Goal: Task Accomplishment & Management: Use online tool/utility

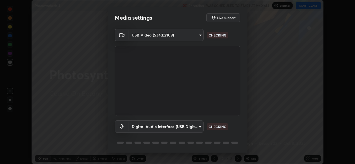
scroll to position [17, 0]
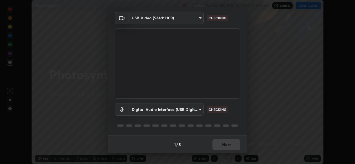
click at [193, 111] on body "Erase all Photosynthesis 4 Recording WAS SCHEDULED TO START AT 9:40 AM Settings…" at bounding box center [177, 82] width 355 height 164
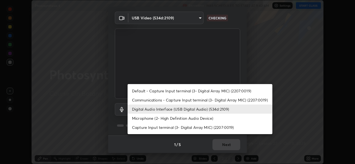
click at [200, 112] on li "Digital Audio Interface (USB Digital Audio) (534d:2109)" at bounding box center [199, 109] width 145 height 9
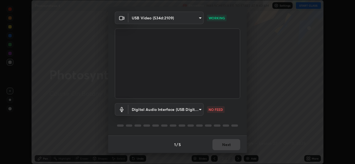
click at [185, 108] on body "Erase all Photosynthesis 4 Recording WAS SCHEDULED TO START AT 9:40 AM Settings…" at bounding box center [177, 82] width 355 height 164
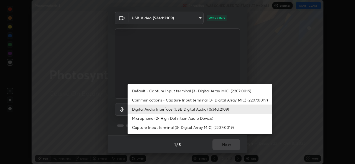
click at [168, 90] on li "Default - Capture Input terminal (3- Digital Array MIC) (2207:0019)" at bounding box center [199, 90] width 145 height 9
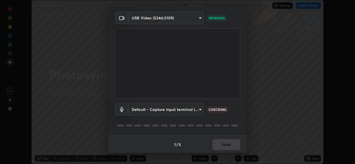
click at [166, 111] on body "Erase all Photosynthesis 4 Recording WAS SCHEDULED TO START AT 9:40 AM Settings…" at bounding box center [177, 82] width 355 height 164
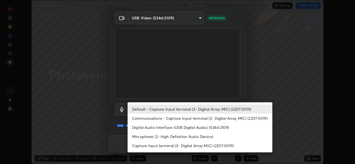
click at [163, 129] on li "Digital Audio Interface (USB Digital Audio) (534d:2109)" at bounding box center [199, 127] width 145 height 9
type input "8359d155c9945f69ed6c2c6e645aebfbd52ff0e7634a4d34ec297bb6e1e76a20"
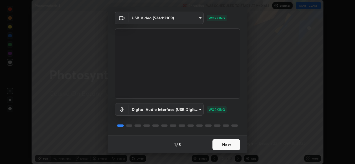
click at [222, 147] on button "Next" at bounding box center [226, 144] width 28 height 11
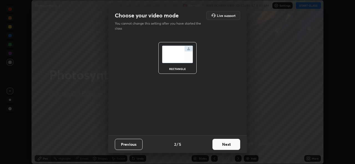
scroll to position [0, 0]
click at [223, 147] on button "Next" at bounding box center [226, 144] width 28 height 11
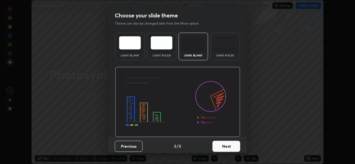
click at [223, 145] on button "Next" at bounding box center [226, 146] width 28 height 11
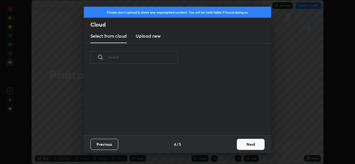
click at [223, 145] on div "Previous 4 / 5 Next" at bounding box center [177, 145] width 187 height 18
click at [225, 145] on div "Previous 4 / 5 Next" at bounding box center [177, 145] width 187 height 18
click at [241, 145] on button "Next" at bounding box center [251, 144] width 28 height 11
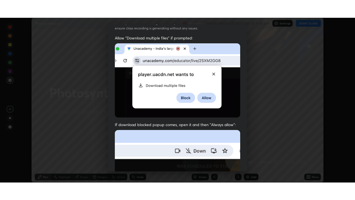
scroll to position [130, 0]
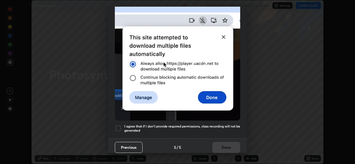
click at [152, 128] on h5 "I agree that if I don't provide required permissions, class recording will not …" at bounding box center [182, 128] width 116 height 9
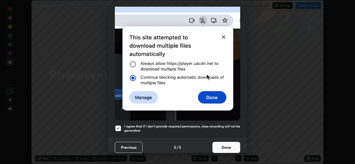
click at [216, 146] on button "Done" at bounding box center [226, 147] width 28 height 11
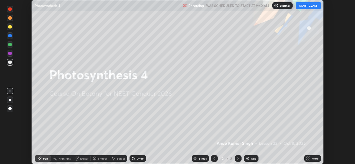
click at [309, 160] on icon at bounding box center [308, 159] width 1 height 1
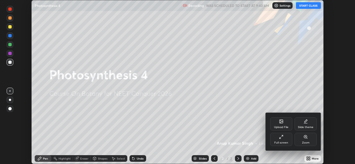
click at [281, 143] on div "Full screen" at bounding box center [281, 143] width 14 height 3
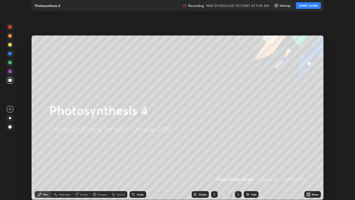
scroll to position [200, 355]
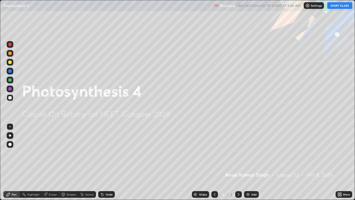
click at [334, 5] on button "START CLASS" at bounding box center [339, 5] width 25 height 7
click at [247, 164] on img at bounding box center [248, 194] width 4 height 4
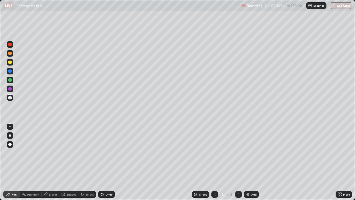
click at [10, 135] on div at bounding box center [10, 135] width 2 height 2
click at [51, 164] on div "Eraser" at bounding box center [53, 194] width 8 height 3
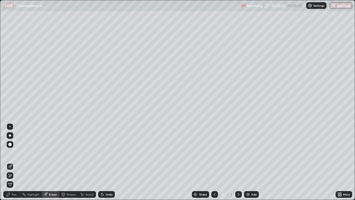
click at [11, 136] on div at bounding box center [10, 135] width 2 height 2
click at [14, 164] on div "Pen" at bounding box center [14, 194] width 5 height 3
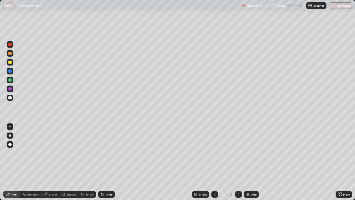
click at [10, 80] on div at bounding box center [9, 79] width 3 height 3
click at [11, 63] on div at bounding box center [9, 61] width 3 height 3
click at [11, 53] on div at bounding box center [9, 53] width 3 height 3
click at [11, 98] on div at bounding box center [9, 97] width 3 height 3
click at [10, 126] on div at bounding box center [9, 126] width 1 height 1
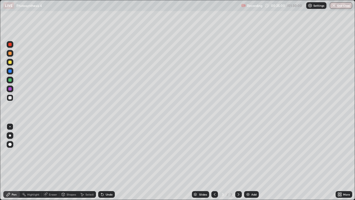
click at [9, 135] on div at bounding box center [10, 135] width 2 height 2
click at [9, 81] on div at bounding box center [9, 79] width 3 height 3
click at [11, 62] on div at bounding box center [9, 61] width 3 height 3
click at [9, 71] on div at bounding box center [9, 70] width 3 height 3
click at [10, 98] on div at bounding box center [9, 97] width 3 height 3
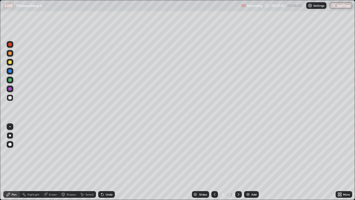
click at [9, 126] on div at bounding box center [9, 126] width 1 height 1
click at [10, 62] on div at bounding box center [9, 61] width 3 height 3
click at [53, 164] on div "Eraser" at bounding box center [53, 194] width 8 height 3
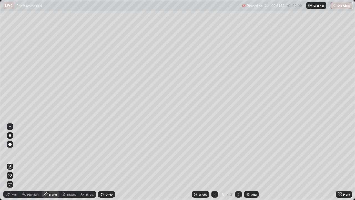
click at [12, 164] on div "Pen" at bounding box center [11, 194] width 17 height 7
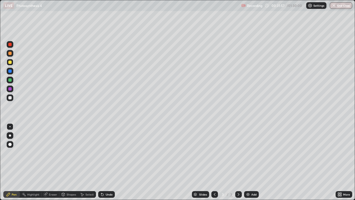
click at [10, 135] on div at bounding box center [10, 135] width 2 height 2
click at [9, 96] on div at bounding box center [9, 97] width 3 height 3
click at [249, 164] on img at bounding box center [248, 194] width 4 height 4
click at [214, 164] on icon at bounding box center [215, 194] width 2 height 3
click at [247, 164] on img at bounding box center [248, 194] width 4 height 4
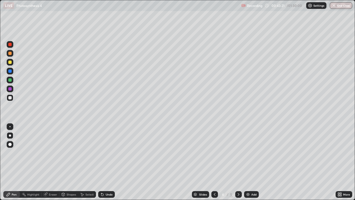
click at [10, 80] on div at bounding box center [9, 79] width 3 height 3
click at [10, 53] on div at bounding box center [9, 53] width 3 height 3
click at [10, 97] on div at bounding box center [9, 97] width 3 height 3
click at [10, 53] on div at bounding box center [9, 53] width 3 height 3
click at [106, 164] on div "Undo" at bounding box center [109, 194] width 7 height 3
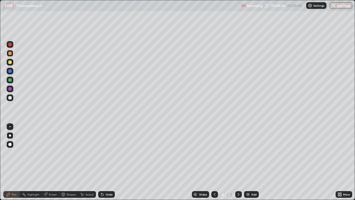
click at [107, 164] on div "Undo" at bounding box center [109, 194] width 7 height 3
click at [12, 62] on div at bounding box center [10, 62] width 7 height 7
click at [8, 144] on div at bounding box center [9, 143] width 3 height 3
click at [10, 135] on div at bounding box center [10, 135] width 2 height 2
click at [10, 126] on div at bounding box center [9, 126] width 1 height 1
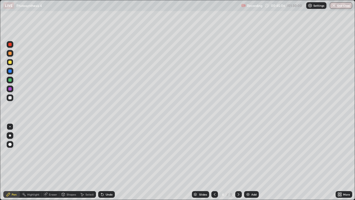
click at [12, 80] on div at bounding box center [10, 79] width 7 height 7
click at [213, 164] on icon at bounding box center [214, 194] width 4 height 4
click at [216, 164] on icon at bounding box center [214, 194] width 4 height 4
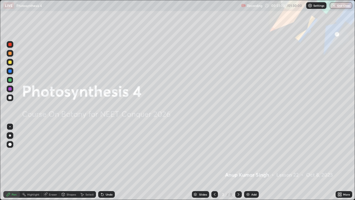
click at [7, 136] on div at bounding box center [10, 135] width 7 height 7
click at [238, 164] on icon at bounding box center [238, 194] width 4 height 4
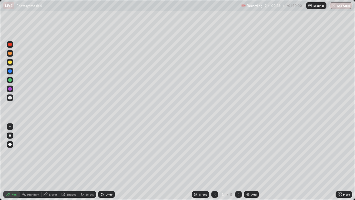
click at [214, 164] on icon at bounding box center [214, 194] width 4 height 4
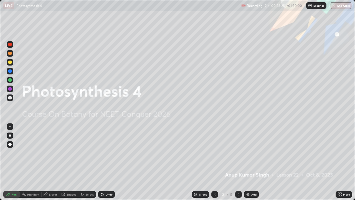
click at [241, 164] on div at bounding box center [238, 194] width 7 height 7
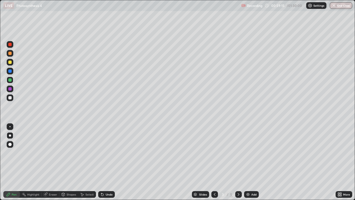
click at [238, 164] on icon at bounding box center [238, 194] width 4 height 4
click at [237, 164] on icon at bounding box center [238, 194] width 2 height 3
click at [214, 164] on icon at bounding box center [214, 194] width 4 height 4
click at [248, 164] on img at bounding box center [248, 194] width 4 height 4
click at [11, 145] on div at bounding box center [9, 143] width 3 height 3
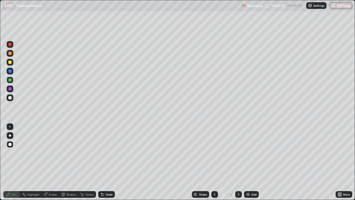
click at [11, 145] on div at bounding box center [9, 143] width 3 height 3
click at [9, 135] on div at bounding box center [10, 135] width 2 height 2
click at [10, 99] on div at bounding box center [9, 97] width 3 height 3
click at [10, 136] on div at bounding box center [10, 135] width 2 height 2
click at [12, 126] on div at bounding box center [10, 126] width 7 height 7
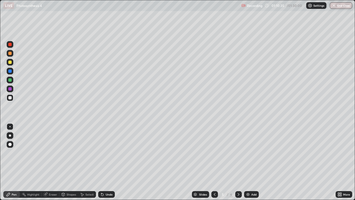
click at [10, 62] on div at bounding box center [9, 61] width 3 height 3
click at [109, 164] on div "Undo" at bounding box center [106, 194] width 17 height 7
click at [110, 164] on div "Undo" at bounding box center [106, 194] width 17 height 7
click at [111, 164] on div "Undo" at bounding box center [106, 194] width 17 height 7
click at [52, 164] on div "Eraser" at bounding box center [53, 194] width 8 height 3
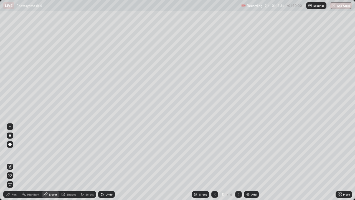
click at [12, 164] on div "Pen" at bounding box center [14, 194] width 5 height 3
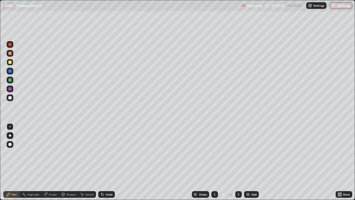
click at [9, 135] on div at bounding box center [10, 135] width 2 height 2
click at [10, 95] on div at bounding box center [10, 97] width 7 height 7
click at [10, 63] on div at bounding box center [9, 61] width 3 height 3
click at [11, 51] on div at bounding box center [10, 53] width 7 height 7
click at [104, 164] on div "Undo" at bounding box center [106, 194] width 17 height 7
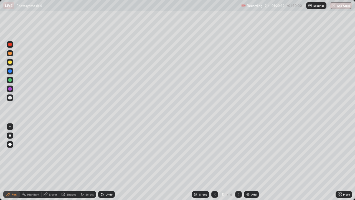
click at [106, 164] on div "Undo" at bounding box center [109, 194] width 7 height 3
click at [107, 164] on div "Undo" at bounding box center [109, 194] width 7 height 3
click at [108, 164] on div "Undo" at bounding box center [109, 194] width 7 height 3
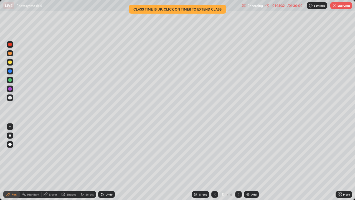
click at [283, 5] on div "01:31:32" at bounding box center [278, 5] width 16 height 3
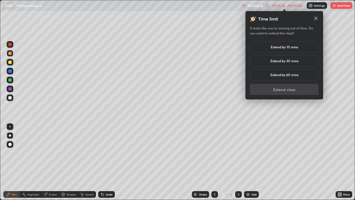
click at [280, 48] on h5 "Extend by 10 mins" at bounding box center [283, 46] width 27 height 5
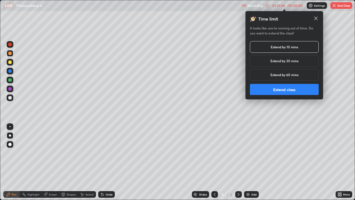
click at [278, 88] on button "Extend class" at bounding box center [284, 89] width 69 height 11
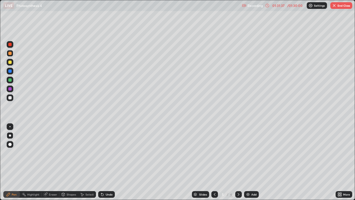
click at [50, 164] on div "Eraser" at bounding box center [51, 194] width 18 height 7
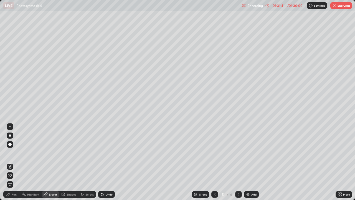
click at [13, 164] on div "Pen" at bounding box center [11, 194] width 17 height 7
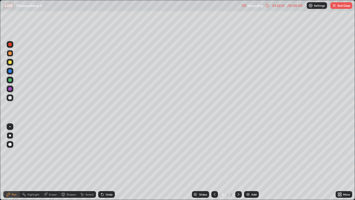
click at [11, 88] on div at bounding box center [9, 88] width 3 height 3
click at [131, 11] on div "LIVE Photosynthesis 4" at bounding box center [121, 5] width 236 height 11
click at [9, 144] on div at bounding box center [9, 143] width 3 height 3
click at [9, 80] on div at bounding box center [9, 79] width 3 height 3
click at [9, 62] on div at bounding box center [9, 61] width 3 height 3
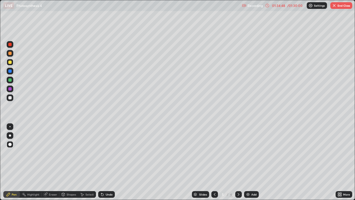
click at [10, 62] on div at bounding box center [9, 61] width 3 height 3
click at [337, 5] on button "End Class" at bounding box center [341, 5] width 22 height 7
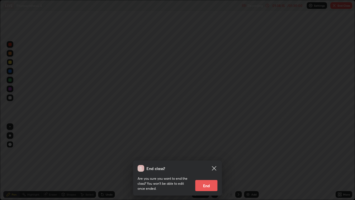
click at [204, 164] on button "End" at bounding box center [206, 185] width 22 height 11
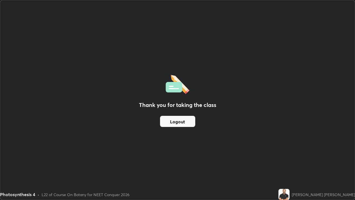
click at [192, 120] on button "Logout" at bounding box center [177, 121] width 35 height 11
click at [188, 123] on button "Logout" at bounding box center [177, 121] width 35 height 11
